Goal: Task Accomplishment & Management: Use online tool/utility

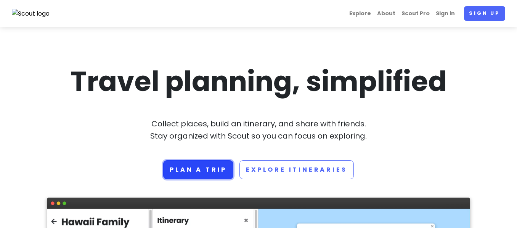
click at [208, 169] on link "Plan a trip" at bounding box center [198, 170] width 70 height 19
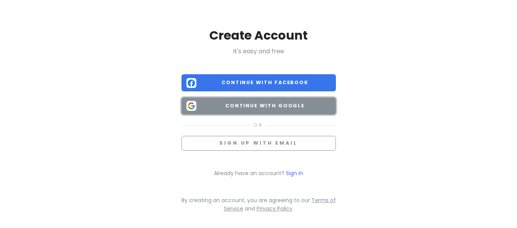
click at [310, 101] on button "Continue with Google" at bounding box center [258, 106] width 154 height 17
click at [258, 102] on span "Continue with Google" at bounding box center [265, 106] width 132 height 8
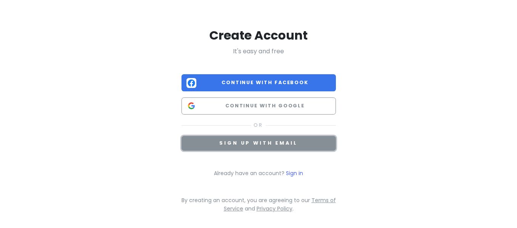
click at [262, 140] on span "Sign up with email" at bounding box center [258, 143] width 78 height 6
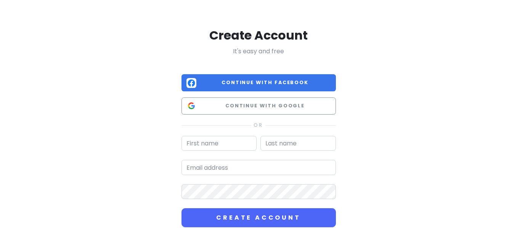
click at [241, 144] on input "text" at bounding box center [218, 143] width 75 height 15
type input "ana"
click at [315, 146] on input "text" at bounding box center [297, 143] width 75 height 15
type input "bloop"
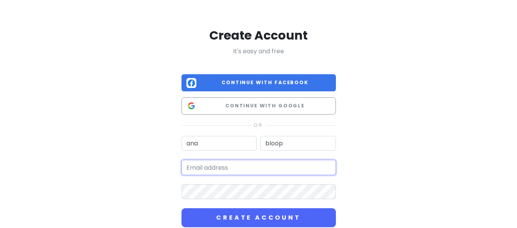
click at [310, 168] on input "email" at bounding box center [258, 167] width 154 height 15
click at [243, 165] on input "email" at bounding box center [258, 167] width 154 height 15
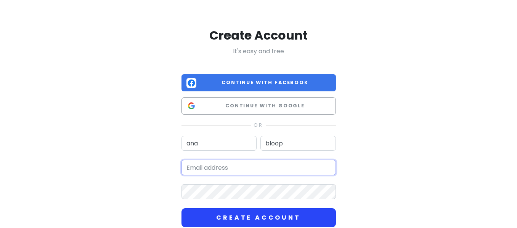
type input "anastasia.i.tsvetkova@gmail.com"
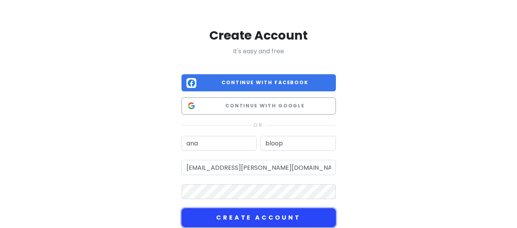
click at [219, 219] on button "Create Account" at bounding box center [258, 218] width 154 height 19
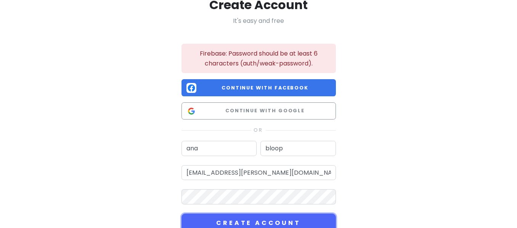
scroll to position [31, 0]
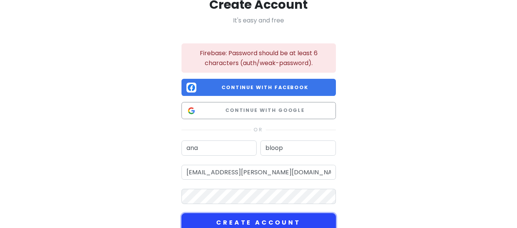
click at [214, 219] on button "Create Account" at bounding box center [258, 223] width 154 height 19
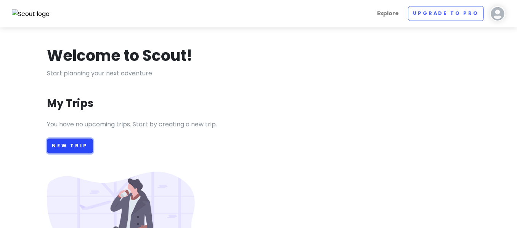
click at [67, 145] on link "New Trip" at bounding box center [70, 146] width 46 height 15
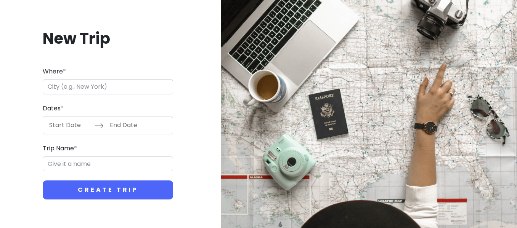
click at [88, 90] on input "Where *" at bounding box center [108, 86] width 130 height 15
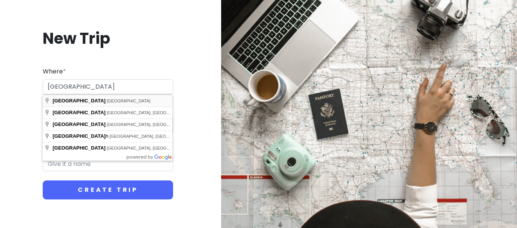
type input "Paris, France"
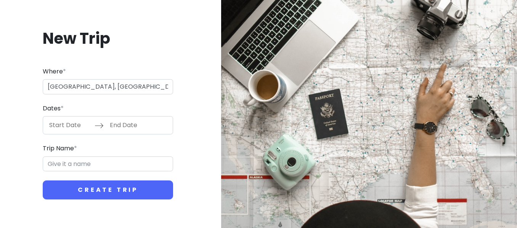
type input "Paris Trip"
click at [71, 128] on input "Start Date" at bounding box center [70, 126] width 50 height 18
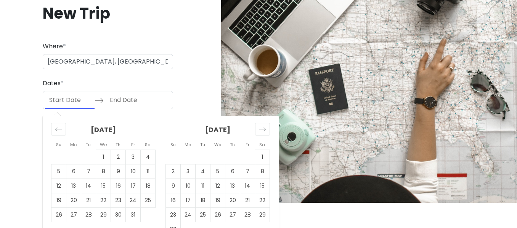
scroll to position [27, 0]
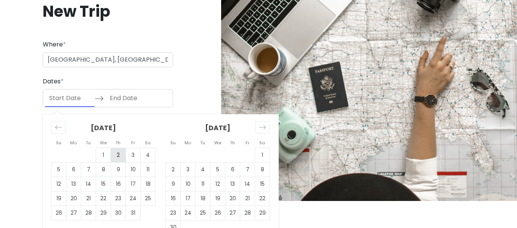
click at [117, 157] on td "2" at bounding box center [118, 155] width 15 height 14
type input "10/02/2025"
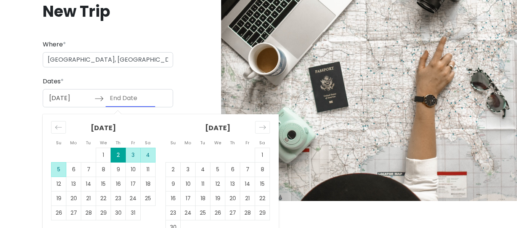
click at [59, 170] on td "5" at bounding box center [58, 170] width 15 height 14
type input "10/05/2025"
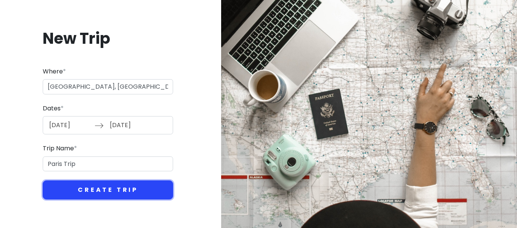
click at [92, 189] on button "Create Trip" at bounding box center [108, 190] width 130 height 19
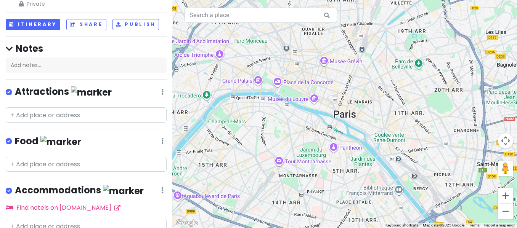
scroll to position [29, 0]
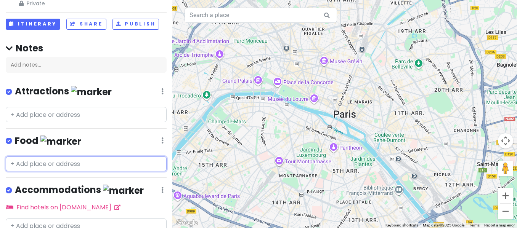
click at [69, 166] on input "text" at bounding box center [86, 164] width 161 height 15
paste input "Café d’Auteur - Specialty Coffee shop & roaster"
type input "Café d’Auteur - Specialty Coffee shop & roaster"
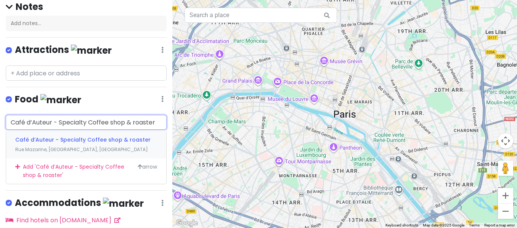
scroll to position [71, 0]
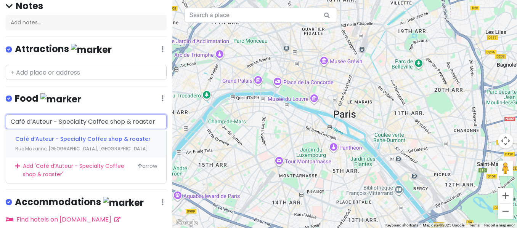
click at [84, 135] on span "Café d’Auteur - Specialty Coffee shop & roaster" at bounding box center [82, 139] width 135 height 8
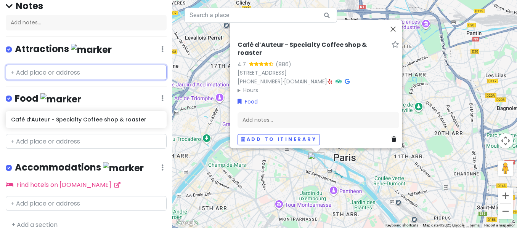
click at [42, 73] on input "text" at bounding box center [86, 72] width 161 height 15
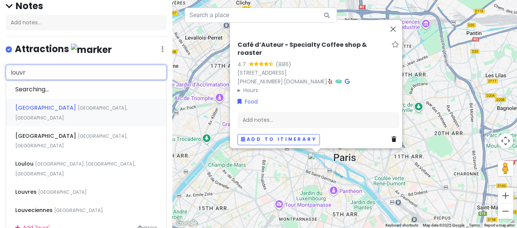
type input "louvre"
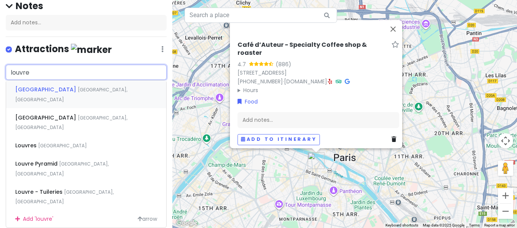
click at [55, 88] on span "Louvre Museum" at bounding box center [46, 90] width 63 height 8
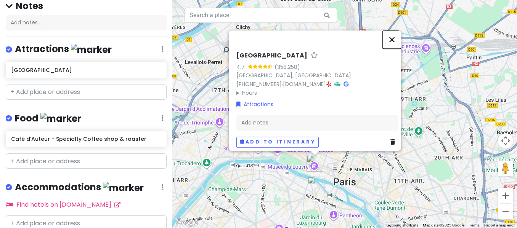
click at [400, 35] on button "Close" at bounding box center [392, 40] width 18 height 18
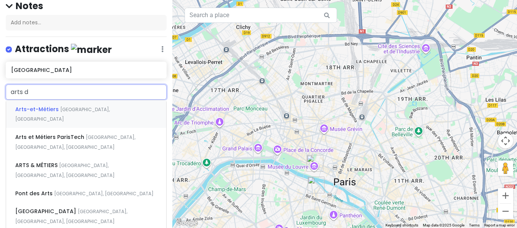
type input "arts de"
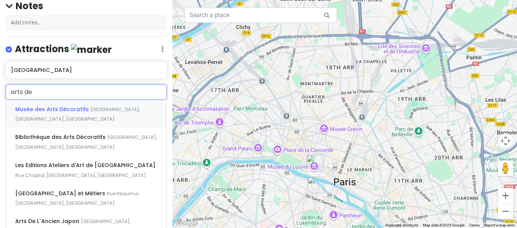
click at [71, 108] on span "Musée des Arts Décoratifs" at bounding box center [52, 110] width 75 height 8
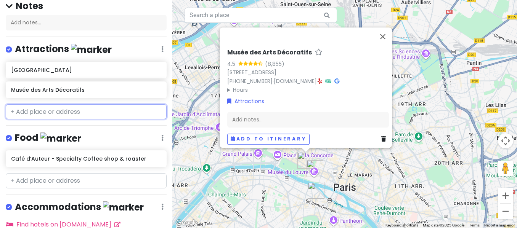
click at [66, 113] on input "text" at bounding box center [86, 111] width 161 height 15
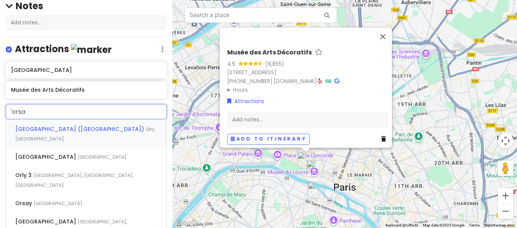
type input "'orsay"
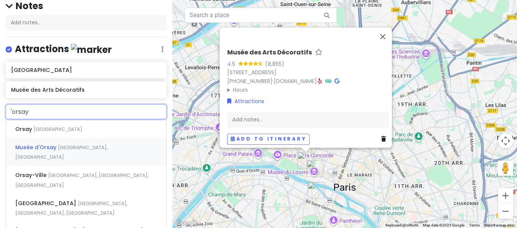
click at [47, 146] on span "Musée d'Orsay" at bounding box center [36, 148] width 43 height 8
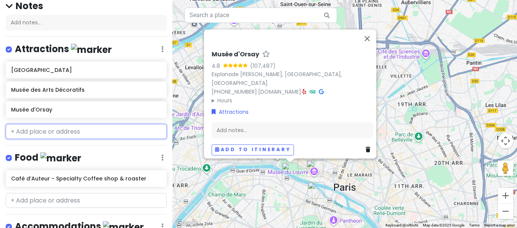
click at [41, 130] on input "text" at bounding box center [86, 131] width 161 height 15
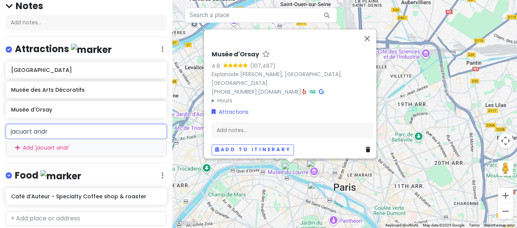
type input "jacuart andre"
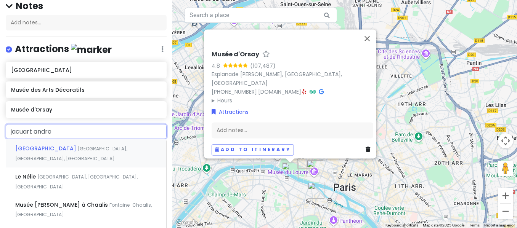
click at [49, 149] on span "Jacquemart-André Museum" at bounding box center [46, 149] width 63 height 8
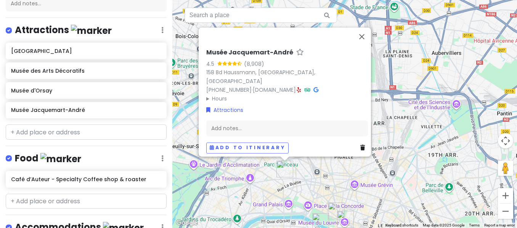
scroll to position [93, 0]
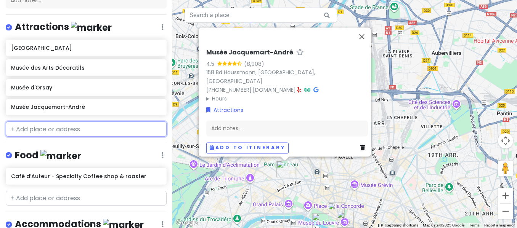
click at [77, 128] on input "text" at bounding box center [86, 129] width 161 height 15
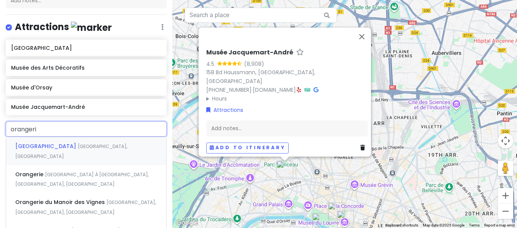
type input "orangerie"
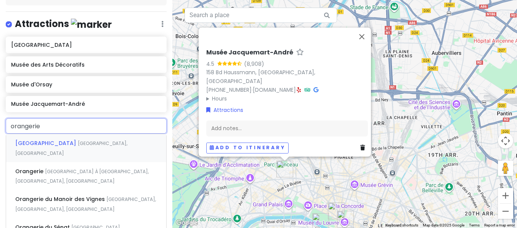
scroll to position [96, 0]
click at [46, 146] on span "Orangerie Museum" at bounding box center [46, 144] width 63 height 8
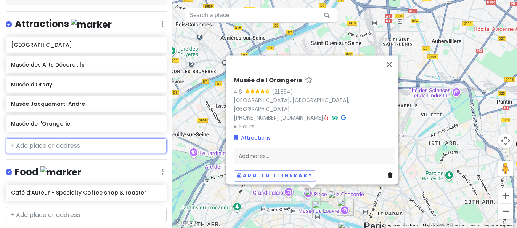
click at [45, 146] on input "text" at bounding box center [86, 145] width 161 height 15
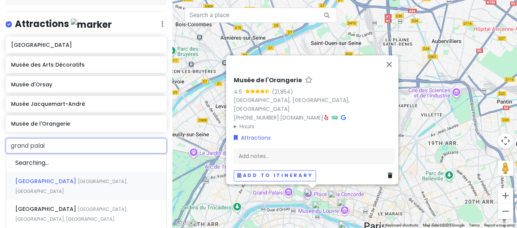
type input "grand palais"
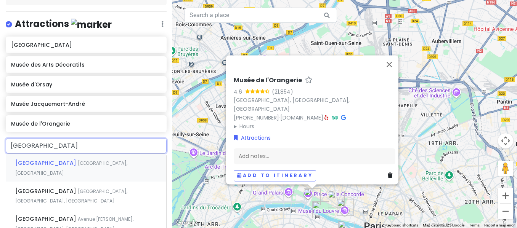
click at [43, 164] on span "Grand Palais" at bounding box center [46, 163] width 63 height 8
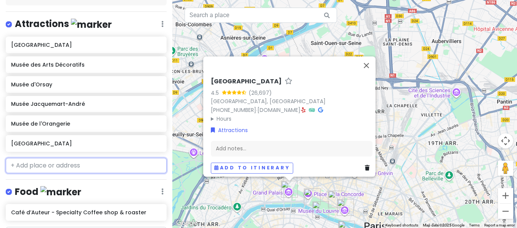
click at [47, 168] on input "text" at bounding box center [86, 165] width 161 height 15
click at [38, 166] on input "text" at bounding box center [86, 165] width 161 height 15
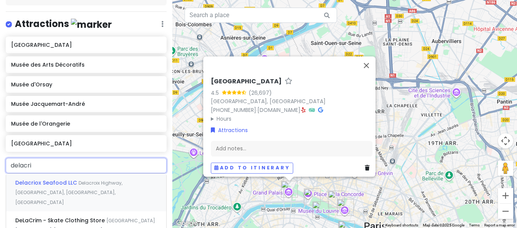
type input "delacrix"
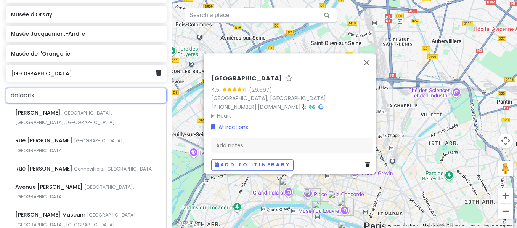
scroll to position [170, 0]
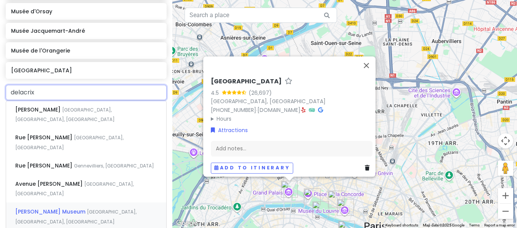
click at [57, 203] on div "Eugène Delacroix Museum Rue de Furstemberg, Paris, France" at bounding box center [86, 217] width 160 height 28
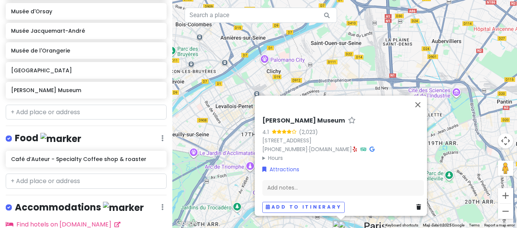
scroll to position [189, 0]
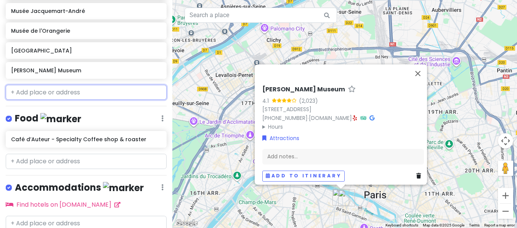
click at [37, 91] on input "text" at bounding box center [86, 92] width 161 height 15
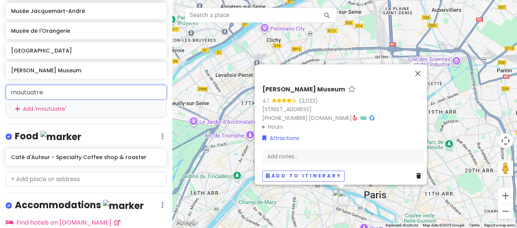
click at [40, 91] on input "moutuatre" at bounding box center [86, 92] width 161 height 15
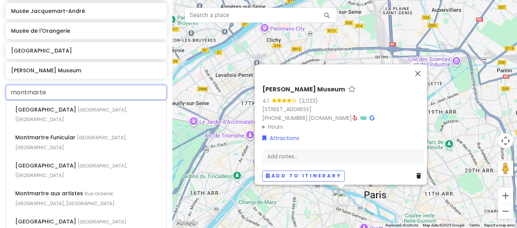
click at [61, 93] on input "montmarte" at bounding box center [86, 92] width 161 height 15
click at [10, 94] on input "montmarte" at bounding box center [86, 92] width 161 height 15
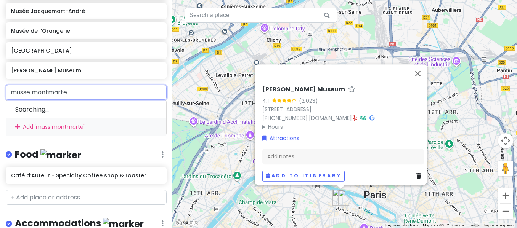
type input "mussee montmarte"
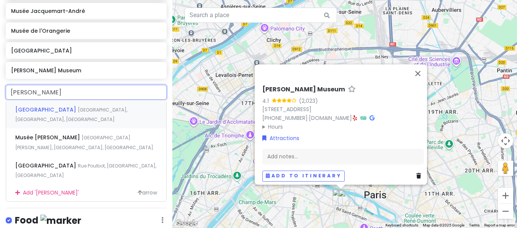
click at [74, 110] on span "Musée de Montmartre" at bounding box center [46, 110] width 63 height 8
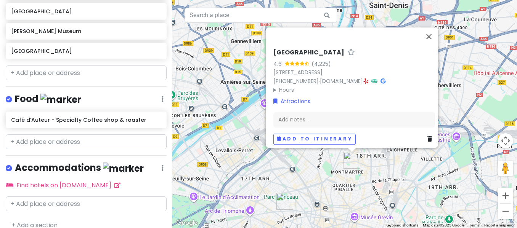
scroll to position [235, 0]
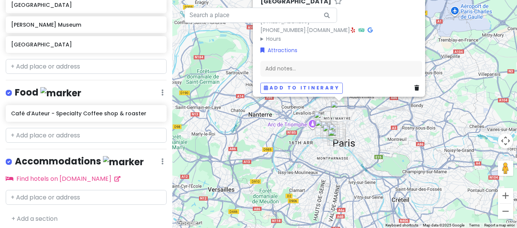
drag, startPoint x: 395, startPoint y: 172, endPoint x: 387, endPoint y: 125, distance: 46.8
click at [387, 125] on div "Musée de Montmartre 4.6 (4,225) 12 Rue Cortot, 75018 Paris, France +33 1 49 25 …" at bounding box center [344, 114] width 345 height 228
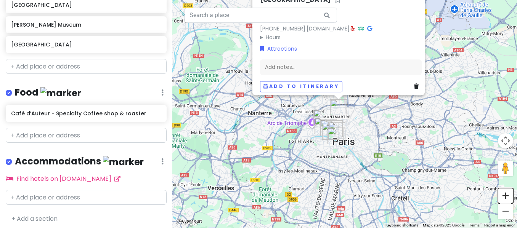
click at [505, 198] on button "Zoom in" at bounding box center [505, 195] width 15 height 15
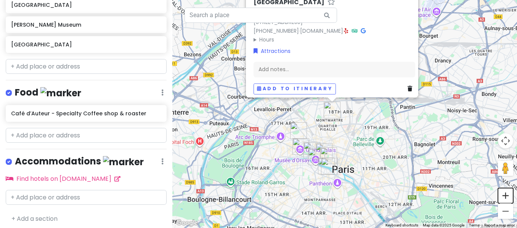
click at [505, 198] on button "Zoom in" at bounding box center [505, 195] width 15 height 15
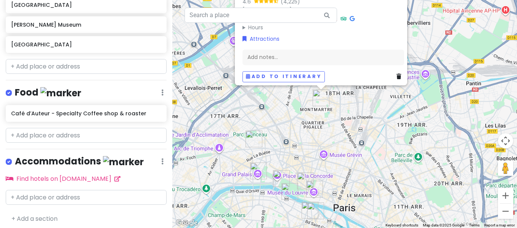
drag, startPoint x: 368, startPoint y: 201, endPoint x: 370, endPoint y: 167, distance: 33.6
click at [370, 167] on div "Musée de Montmartre 4.6 (4,225) 12 Rue Cortot, 75018 Paris, France +33 1 49 25 …" at bounding box center [344, 114] width 345 height 228
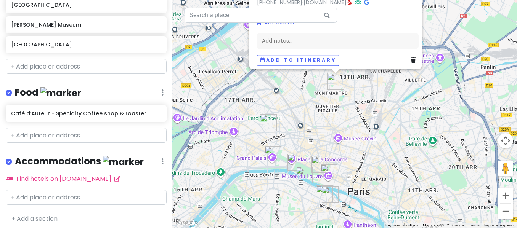
drag, startPoint x: 348, startPoint y: 170, endPoint x: 367, endPoint y: 169, distance: 19.1
click at [367, 169] on div "Musée de Montmartre 4.6 (4,225) 12 Rue Cortot, 75018 Paris, France +33 1 49 25 …" at bounding box center [344, 114] width 345 height 228
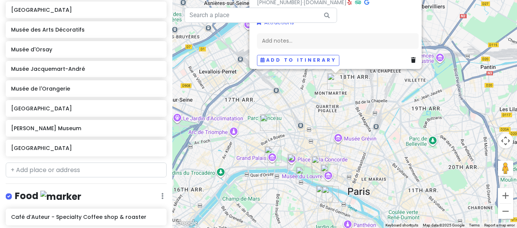
scroll to position [128, 0]
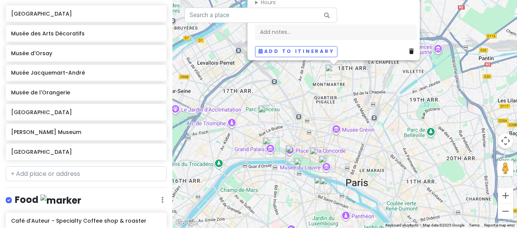
drag, startPoint x: 363, startPoint y: 164, endPoint x: 361, endPoint y: 153, distance: 11.3
click at [361, 153] on div "Musée de Montmartre 4.6 (4,225) 12 Rue Cortot, 75018 Paris, France +33 1 49 25 …" at bounding box center [344, 114] width 345 height 228
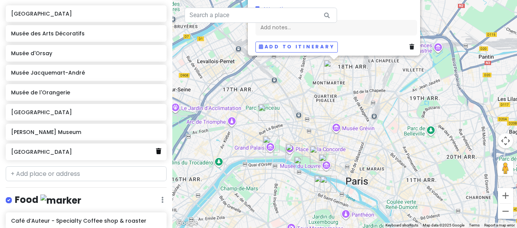
click at [157, 151] on icon at bounding box center [158, 151] width 5 height 6
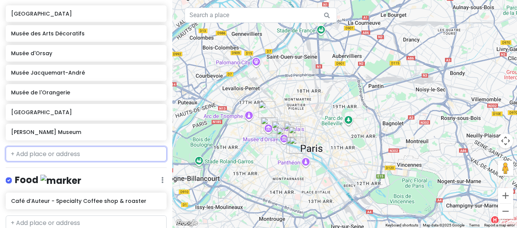
click at [90, 159] on input "text" at bounding box center [86, 154] width 161 height 15
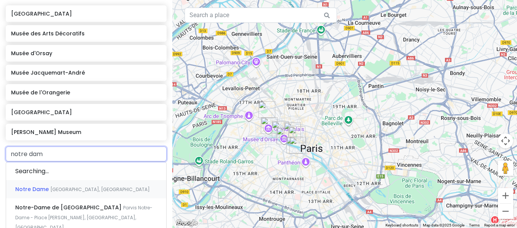
type input "notre dame"
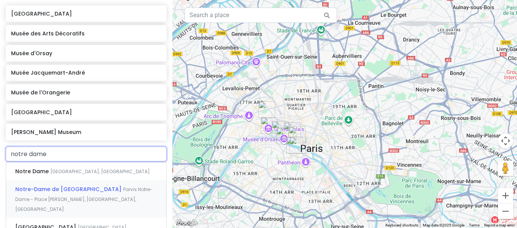
click at [58, 186] on span "Notre-Dame de Paris" at bounding box center [69, 190] width 108 height 8
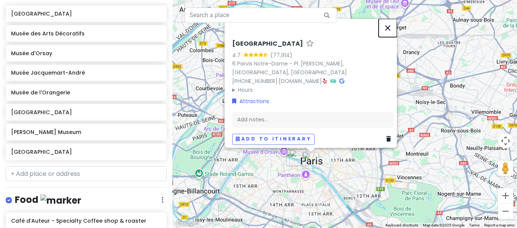
click at [390, 34] on button "Close" at bounding box center [388, 28] width 18 height 18
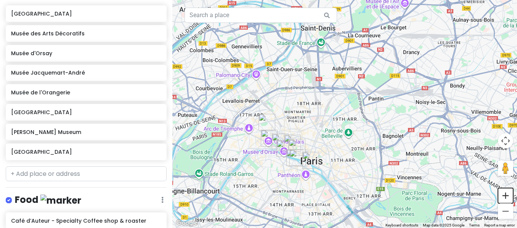
click at [507, 200] on button "Zoom in" at bounding box center [505, 195] width 15 height 15
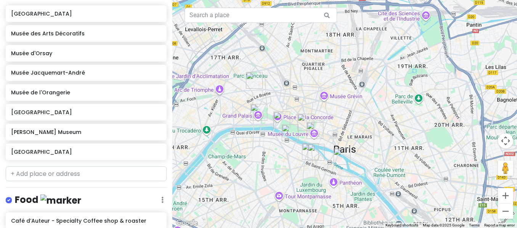
drag, startPoint x: 279, startPoint y: 194, endPoint x: 347, endPoint y: 133, distance: 90.5
click at [347, 133] on div at bounding box center [344, 114] width 345 height 228
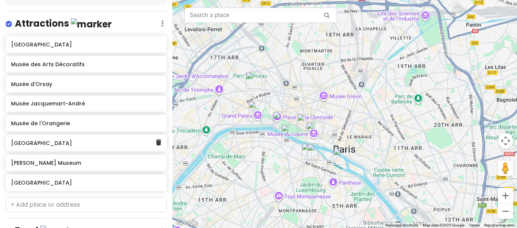
scroll to position [100, 0]
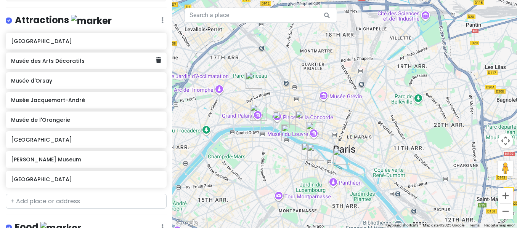
click at [91, 59] on h6 "Musée des Arts Décoratifs" at bounding box center [83, 61] width 145 height 7
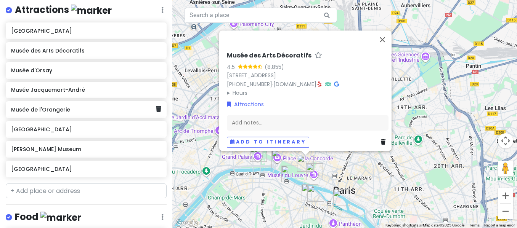
scroll to position [110, 0]
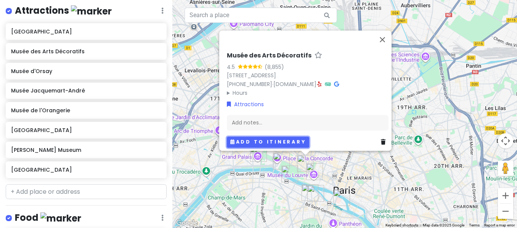
click at [266, 143] on button "Add to itinerary" at bounding box center [268, 142] width 82 height 11
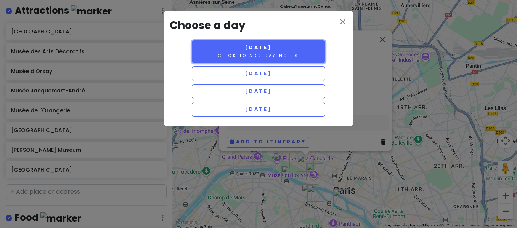
click at [266, 55] on small "Click to add day notes" at bounding box center [258, 56] width 81 height 6
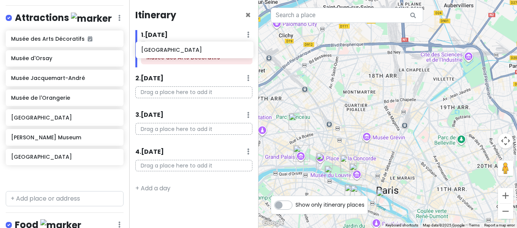
scroll to position [109, 0]
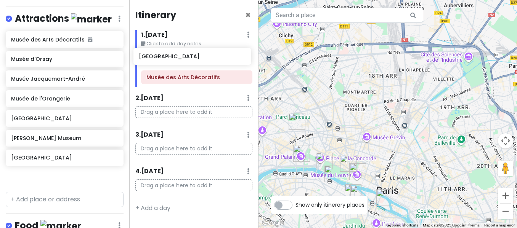
drag, startPoint x: 33, startPoint y: 39, endPoint x: 161, endPoint y: 57, distance: 129.0
click at [161, 57] on div "Paris Trip Private Change Dates Make a Copy Delete Trip Go Pro ⚡️ Give Feedback…" at bounding box center [258, 114] width 517 height 228
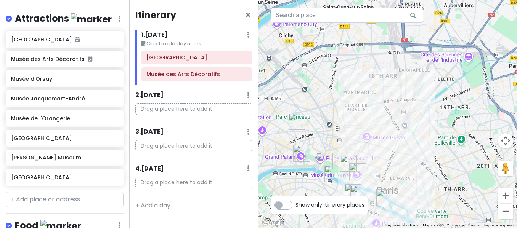
click at [295, 208] on label "Show only itinerary places" at bounding box center [329, 203] width 69 height 9
click at [295, 204] on input "Show only itinerary places" at bounding box center [297, 201] width 5 height 5
checkbox input "true"
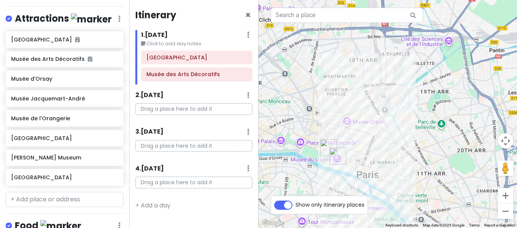
drag, startPoint x: 412, startPoint y: 144, endPoint x: 390, endPoint y: 127, distance: 27.7
click at [390, 127] on div at bounding box center [388, 114] width 259 height 228
click at [247, 169] on icon at bounding box center [248, 168] width 2 height 6
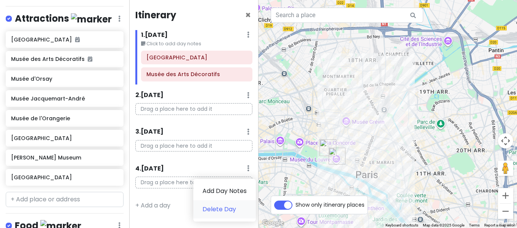
click at [238, 205] on link "Delete Day" at bounding box center [224, 210] width 63 height 18
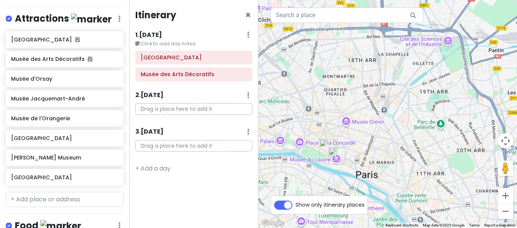
click at [248, 134] on icon at bounding box center [248, 132] width 2 height 6
click at [228, 176] on link "Delete Day" at bounding box center [224, 173] width 63 height 18
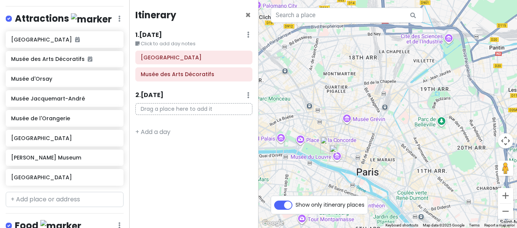
drag, startPoint x: 411, startPoint y: 193, endPoint x: 412, endPoint y: 189, distance: 4.6
click at [412, 189] on div at bounding box center [388, 114] width 259 height 228
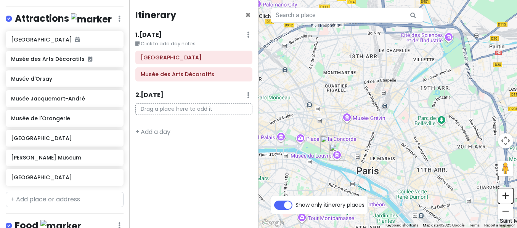
click at [509, 196] on button "Zoom in" at bounding box center [505, 195] width 15 height 15
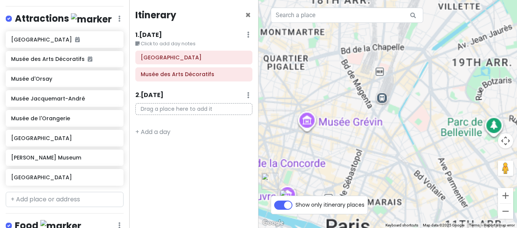
click at [509, 196] on button "Zoom in" at bounding box center [505, 195] width 15 height 15
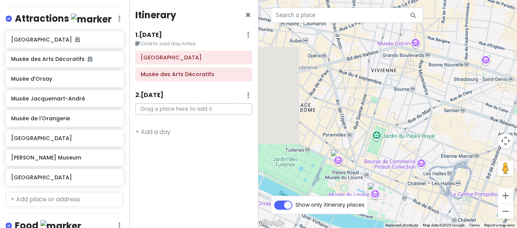
drag, startPoint x: 293, startPoint y: 168, endPoint x: 491, endPoint y: 64, distance: 223.1
click at [491, 64] on div at bounding box center [388, 114] width 259 height 228
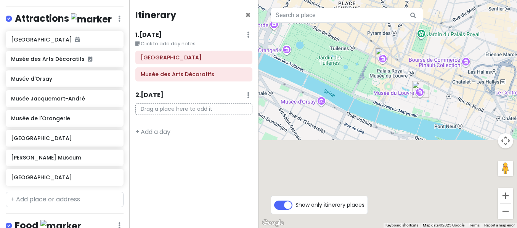
drag, startPoint x: 383, startPoint y: 162, endPoint x: 428, endPoint y: 60, distance: 112.2
click at [428, 60] on div at bounding box center [388, 114] width 259 height 228
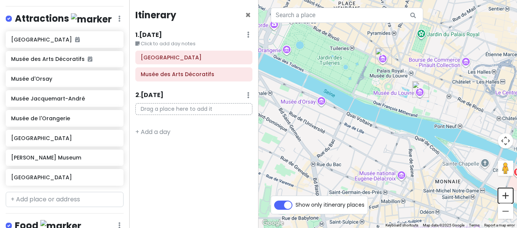
click at [504, 195] on button "Zoom in" at bounding box center [505, 195] width 15 height 15
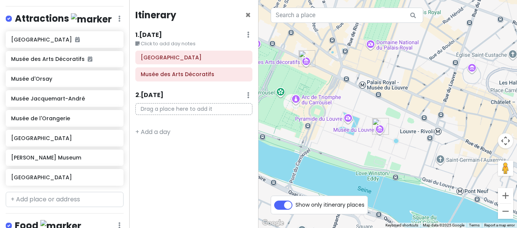
drag, startPoint x: 403, startPoint y: 46, endPoint x: 311, endPoint y: 118, distance: 117.4
click at [311, 118] on div at bounding box center [388, 114] width 259 height 228
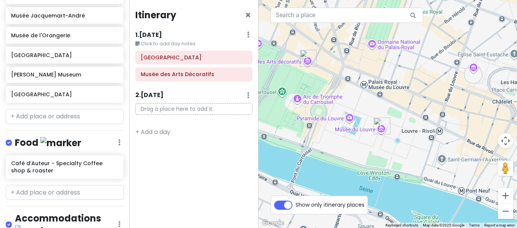
scroll to position [193, 0]
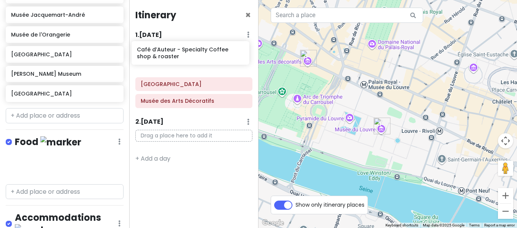
drag, startPoint x: 58, startPoint y: 169, endPoint x: 183, endPoint y: 57, distance: 168.5
click at [183, 57] on div "Paris Trip Private Change Dates Make a Copy Delete Trip Go Pro ⚡️ Give Feedback…" at bounding box center [258, 114] width 517 height 228
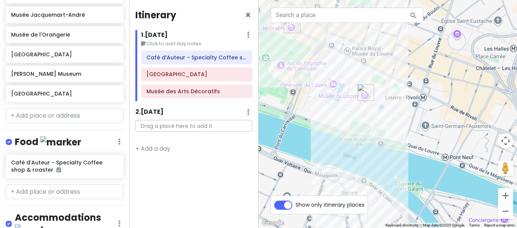
drag, startPoint x: 395, startPoint y: 117, endPoint x: 378, endPoint y: 83, distance: 38.7
click at [378, 83] on div at bounding box center [388, 114] width 259 height 228
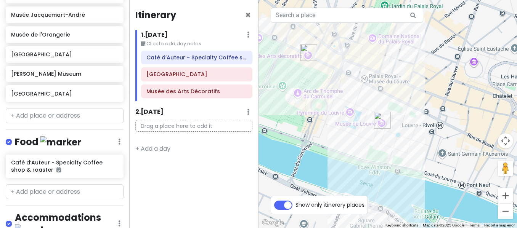
drag, startPoint x: 383, startPoint y: 104, endPoint x: 401, endPoint y: 135, distance: 35.2
click at [401, 135] on div at bounding box center [388, 114] width 259 height 228
click at [502, 220] on div at bounding box center [388, 114] width 259 height 228
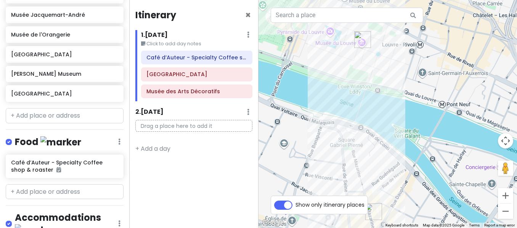
drag, startPoint x: 411, startPoint y: 173, endPoint x: 391, endPoint y: 85, distance: 90.8
click at [391, 85] on div at bounding box center [388, 114] width 259 height 228
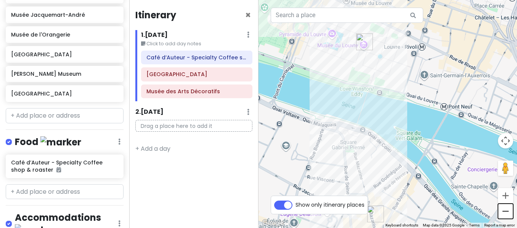
click at [504, 216] on button "Zoom out" at bounding box center [505, 211] width 15 height 15
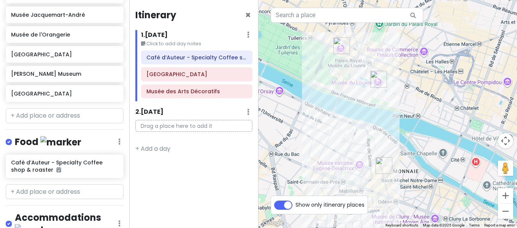
drag, startPoint x: 390, startPoint y: 93, endPoint x: 395, endPoint y: 102, distance: 10.6
click at [395, 102] on div at bounding box center [388, 114] width 259 height 228
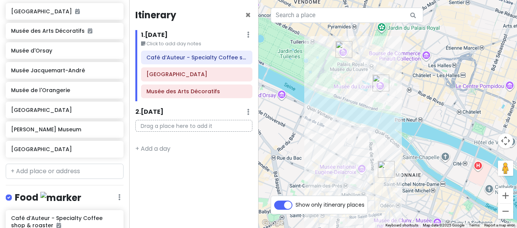
scroll to position [132, 0]
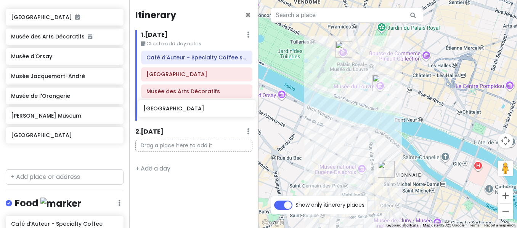
drag, startPoint x: 35, startPoint y: 116, endPoint x: 167, endPoint y: 110, distance: 132.4
click at [167, 110] on div "Paris Trip Private Change Dates Make a Copy Delete Trip Go Pro ⚡️ Give Feedback…" at bounding box center [258, 114] width 517 height 228
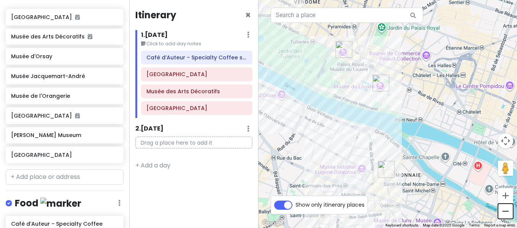
click at [506, 206] on button "Zoom out" at bounding box center [505, 211] width 15 height 15
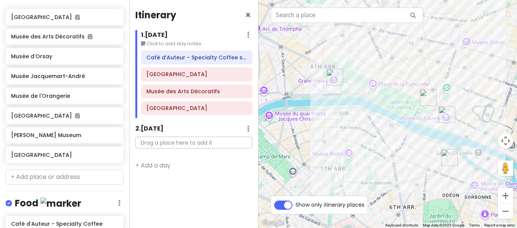
drag, startPoint x: 333, startPoint y: 119, endPoint x: 408, endPoint y: 139, distance: 77.9
click at [408, 139] on div at bounding box center [388, 114] width 259 height 228
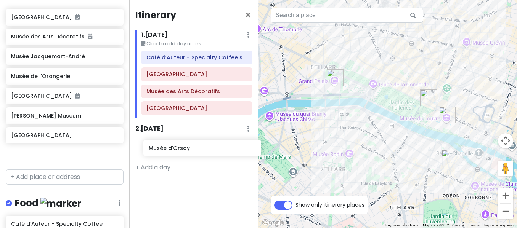
drag, startPoint x: 61, startPoint y: 58, endPoint x: 196, endPoint y: 151, distance: 163.9
click at [196, 151] on div "Paris Trip Private Change Dates Make a Copy Delete Trip Go Pro ⚡️ Give Feedback…" at bounding box center [258, 114] width 517 height 228
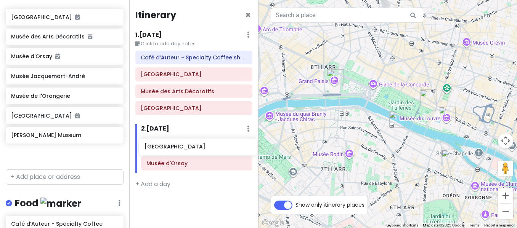
drag, startPoint x: 74, startPoint y: 153, endPoint x: 208, endPoint y: 146, distance: 134.8
click at [208, 146] on div "Paris Trip Private Change Dates Make a Copy Delete Trip Go Pro ⚡️ Give Feedback…" at bounding box center [258, 114] width 517 height 228
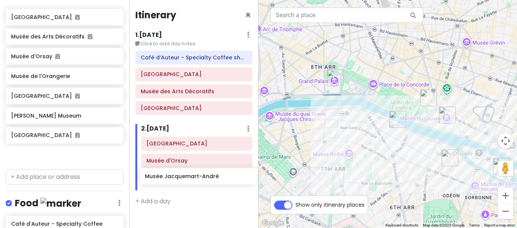
drag, startPoint x: 62, startPoint y: 77, endPoint x: 196, endPoint y: 178, distance: 167.9
click at [196, 178] on div "Paris Trip Private Change Dates Make a Copy Delete Trip Go Pro ⚡️ Give Feedback…" at bounding box center [258, 114] width 517 height 228
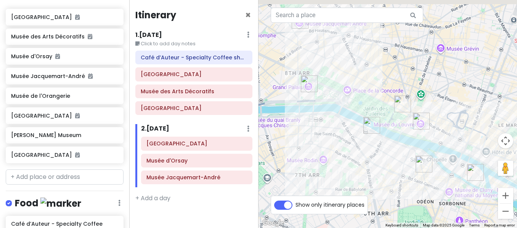
drag, startPoint x: 405, startPoint y: 179, endPoint x: 375, endPoint y: 185, distance: 29.9
click at [375, 185] on div at bounding box center [388, 114] width 259 height 228
click at [504, 212] on button "Zoom out" at bounding box center [505, 211] width 15 height 15
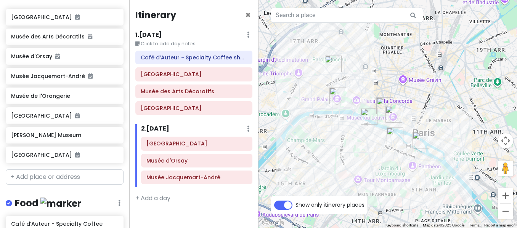
drag, startPoint x: 439, startPoint y: 186, endPoint x: 426, endPoint y: 187, distance: 13.0
click at [426, 187] on div at bounding box center [388, 114] width 259 height 228
click at [389, 144] on img "Café d’Auteur - Specialty Coffee shop & roaster" at bounding box center [394, 136] width 17 height 17
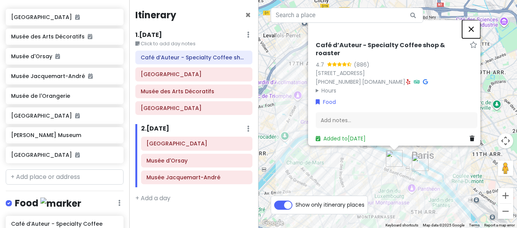
click at [475, 33] on button "Close" at bounding box center [471, 29] width 18 height 18
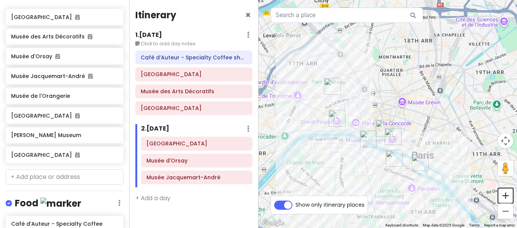
click at [503, 195] on button "Zoom in" at bounding box center [505, 195] width 15 height 15
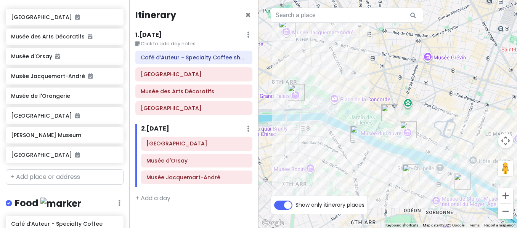
drag, startPoint x: 361, startPoint y: 160, endPoint x: 373, endPoint y: 120, distance: 41.6
click at [373, 120] on div at bounding box center [388, 114] width 259 height 228
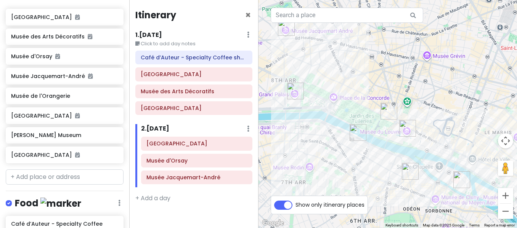
click at [340, 116] on img "Musée de l'Orangerie" at bounding box center [340, 115] width 6 height 6
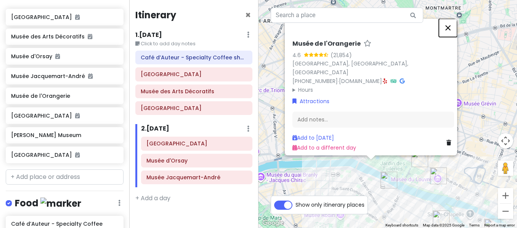
click at [451, 36] on button "Close" at bounding box center [448, 28] width 18 height 18
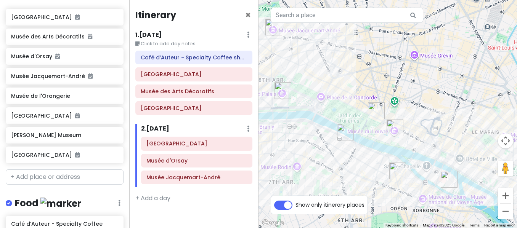
drag, startPoint x: 418, startPoint y: 212, endPoint x: 368, endPoint y: 158, distance: 73.7
click at [368, 158] on div at bounding box center [388, 114] width 259 height 228
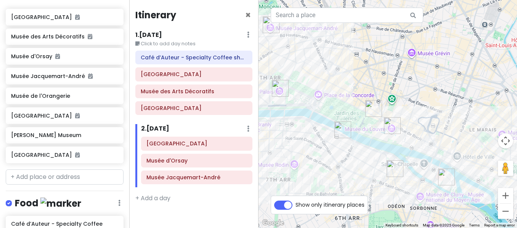
click at [382, 177] on img "Eugène Delacroix Museum" at bounding box center [382, 176] width 6 height 6
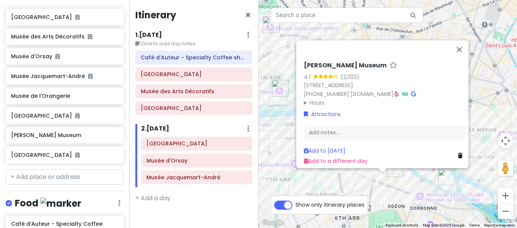
click at [413, 179] on div "Eugène Delacroix Museum 4.1 (2,023) 6 Rue de Furstemberg, 75006 Paris, France +…" at bounding box center [388, 114] width 259 height 228
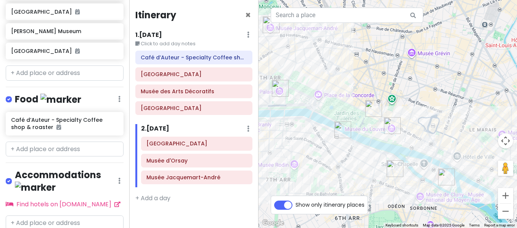
scroll to position [252, 0]
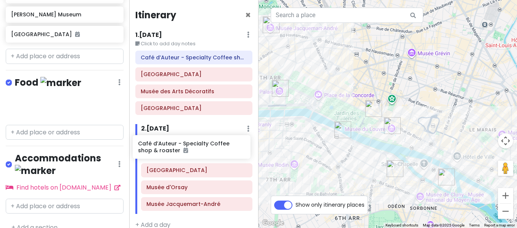
drag, startPoint x: 28, startPoint y: 104, endPoint x: 157, endPoint y: 146, distance: 136.1
click at [157, 146] on div "Paris Trip Private Change Dates Make a Copy Delete Trip Go Pro ⚡️ Give Feedback…" at bounding box center [258, 114] width 517 height 228
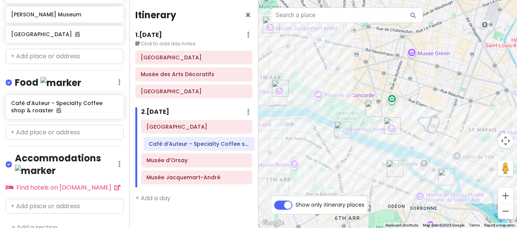
drag, startPoint x: 161, startPoint y: 130, endPoint x: 163, endPoint y: 148, distance: 17.3
click at [163, 148] on div "Café d’Auteur - Specialty Coffee shop & roaster Notre-Dame Cathedral of Paris M…" at bounding box center [196, 153] width 123 height 67
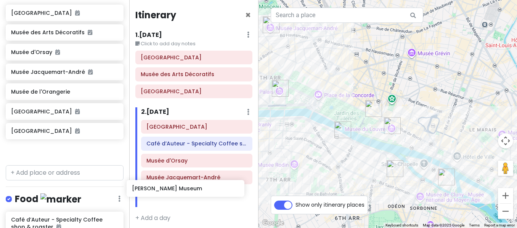
scroll to position [4, 0]
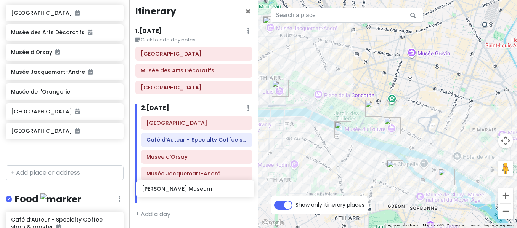
drag, startPoint x: 67, startPoint y: 130, endPoint x: 199, endPoint y: 188, distance: 143.5
click at [199, 188] on div "Paris Trip Private Change Dates Make a Copy Delete Trip Go Pro ⚡️ Give Feedback…" at bounding box center [258, 114] width 517 height 228
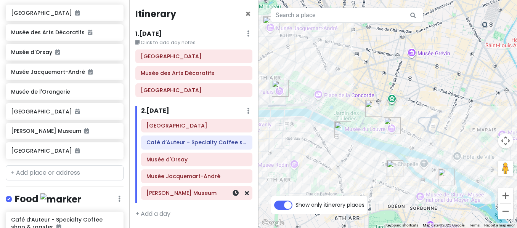
scroll to position [0, 0]
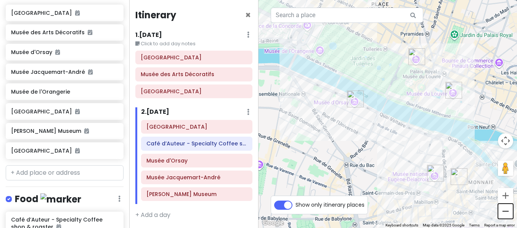
click at [507, 210] on button "Zoom out" at bounding box center [505, 211] width 15 height 15
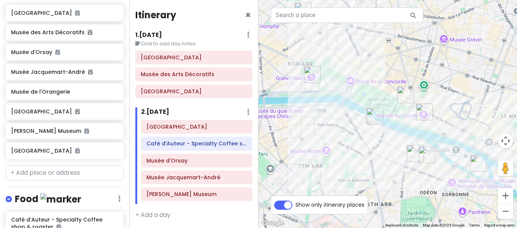
drag, startPoint x: 330, startPoint y: 100, endPoint x: 334, endPoint y: 118, distance: 18.6
click at [334, 118] on div at bounding box center [388, 114] width 259 height 228
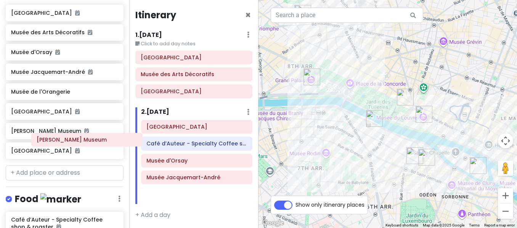
scroll to position [0, 0]
drag, startPoint x: 172, startPoint y: 193, endPoint x: 61, endPoint y: 137, distance: 124.6
click at [61, 137] on div "Paris Trip Private Change Dates Make a Copy Delete Trip Go Pro ⚡️ Give Feedback…" at bounding box center [258, 114] width 517 height 228
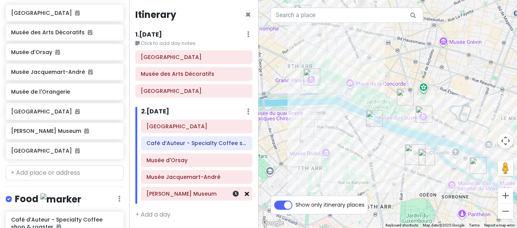
click at [245, 195] on icon at bounding box center [247, 194] width 4 height 6
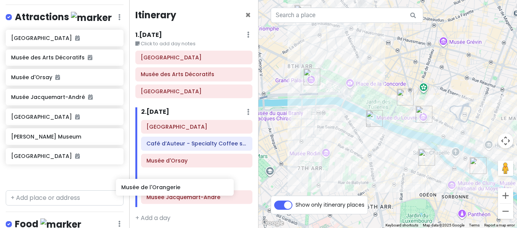
scroll to position [4, 0]
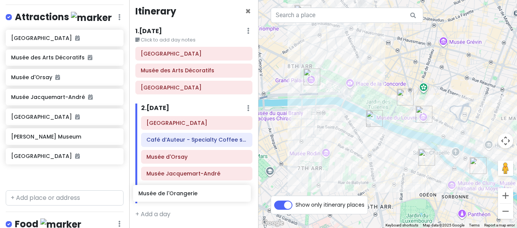
drag, startPoint x: 48, startPoint y: 114, endPoint x: 175, endPoint y: 192, distance: 149.4
click at [175, 192] on div "Paris Trip Private Change Dates Make a Copy Delete Trip Go Pro ⚡️ Give Feedback…" at bounding box center [258, 114] width 517 height 228
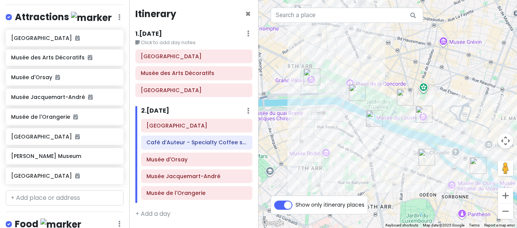
scroll to position [0, 0]
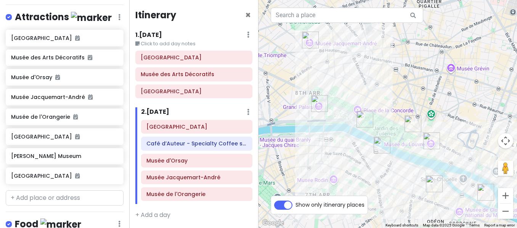
drag, startPoint x: 343, startPoint y: 45, endPoint x: 351, endPoint y: 74, distance: 29.8
click at [351, 74] on div at bounding box center [388, 114] width 259 height 228
click at [113, 156] on icon at bounding box center [115, 156] width 5 height 6
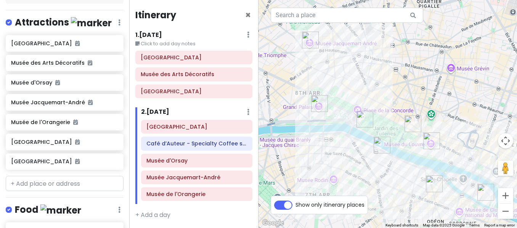
scroll to position [67, 0]
